Goal: Obtain resource: Download file/media

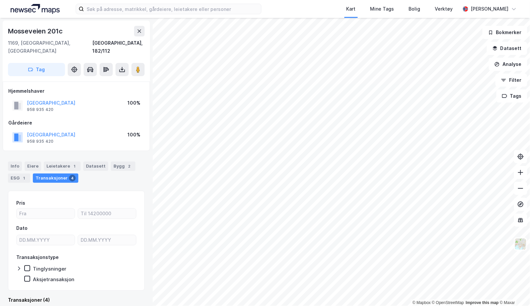
scroll to position [0, 0]
click at [116, 63] on button at bounding box center [121, 69] width 13 height 13
click at [80, 80] on div "Last ned grunnbok" at bounding box center [89, 82] width 38 height 5
